Goal: Task Accomplishment & Management: Manage account settings

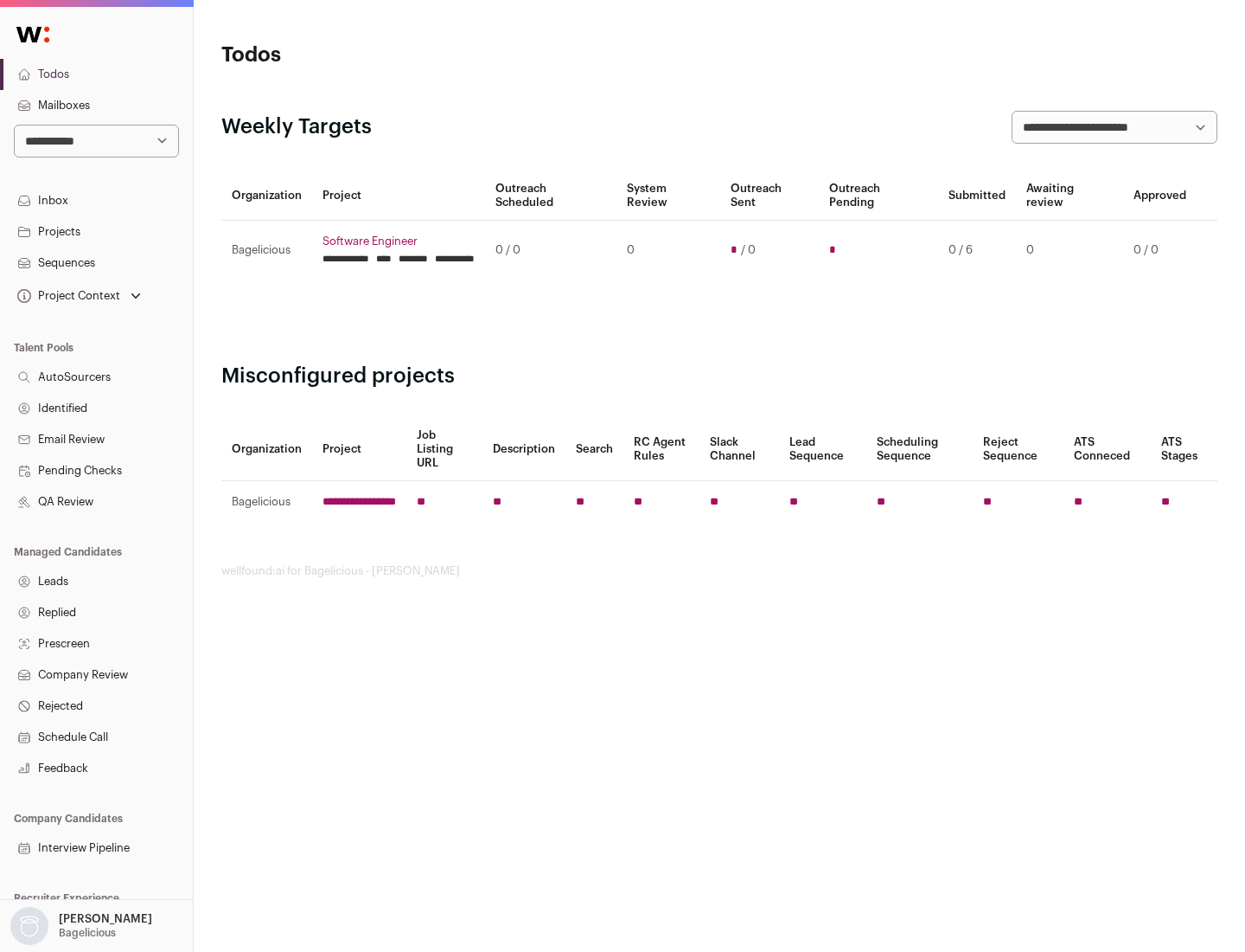
click at [96, 231] on link "Projects" at bounding box center [96, 232] width 193 height 31
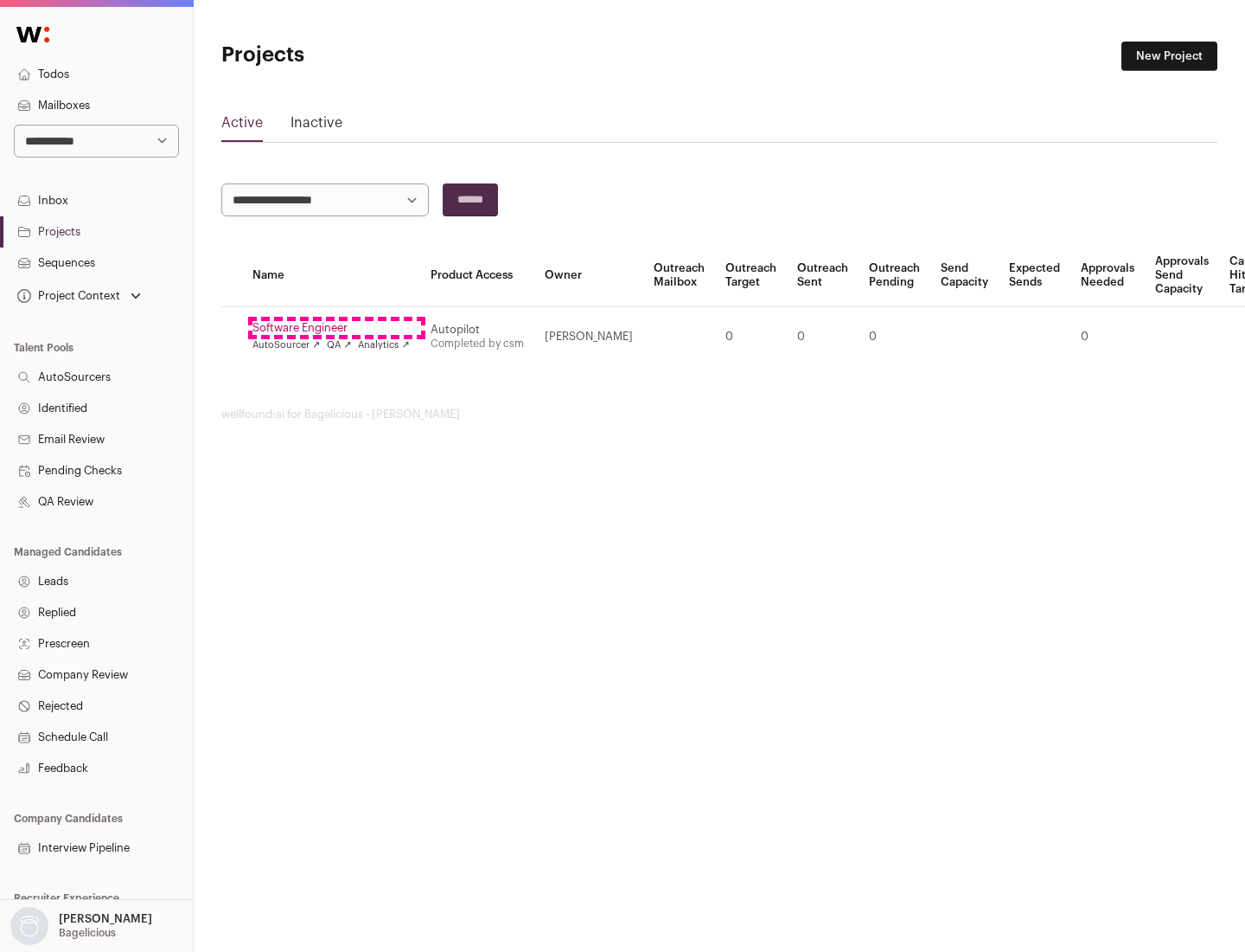
click at [336, 327] on link "Software Engineer" at bounding box center [331, 327] width 158 height 14
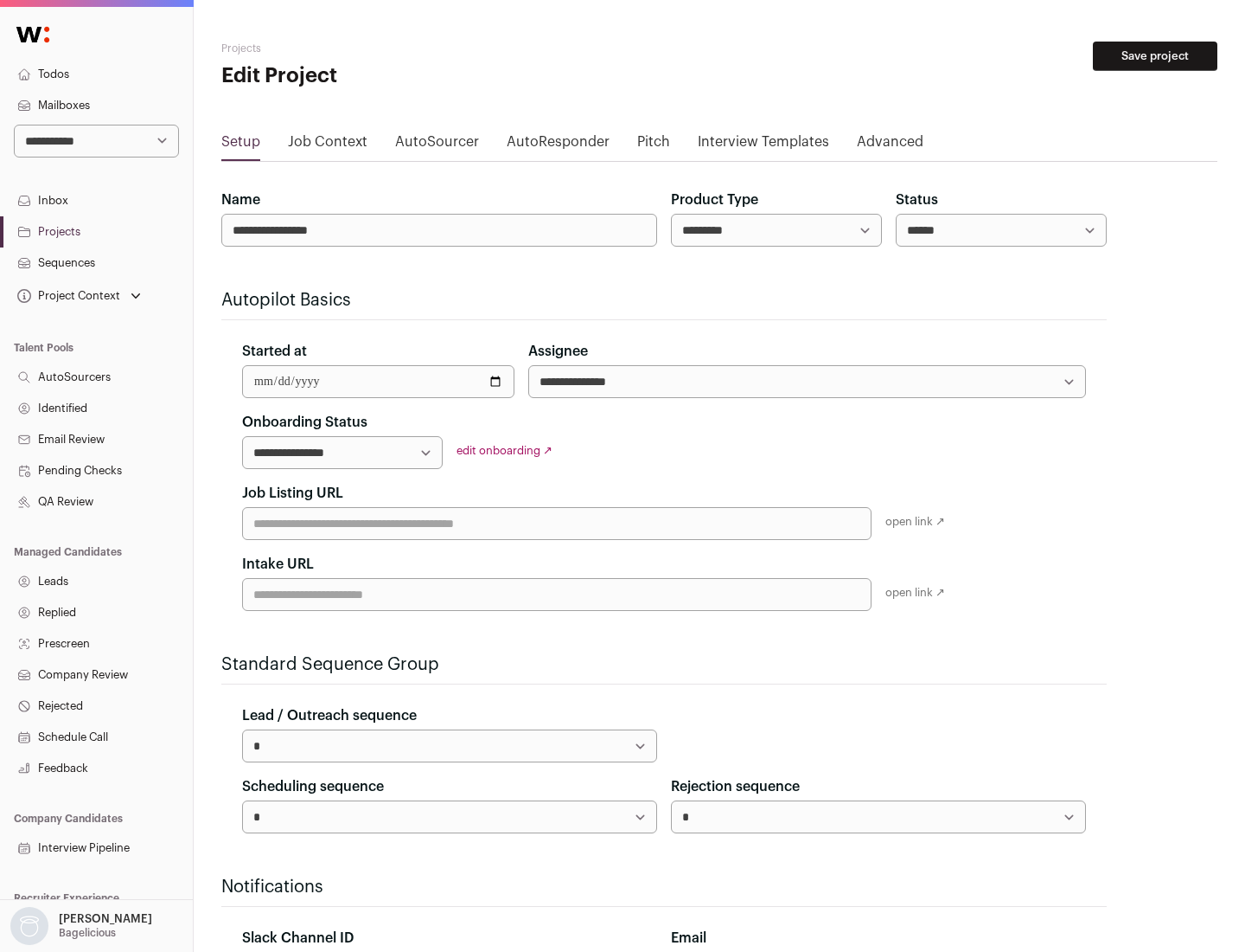
click at [1155, 57] on button "Save project" at bounding box center [1155, 57] width 125 height 29
